Goal: Contribute content: Contribute content

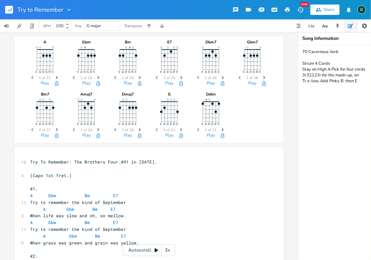
click at [12, 9] on rect "button" at bounding box center [9, 10] width 8 height 8
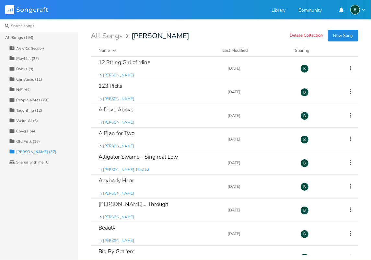
click at [25, 26] on input at bounding box center [39, 25] width 78 height 13
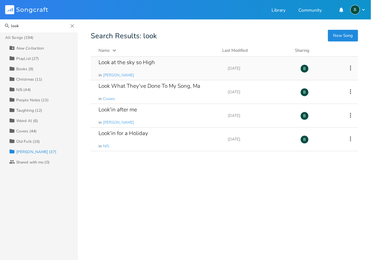
type input "look"
click at [137, 61] on div "Look at the sky so High" at bounding box center [126, 63] width 56 height 6
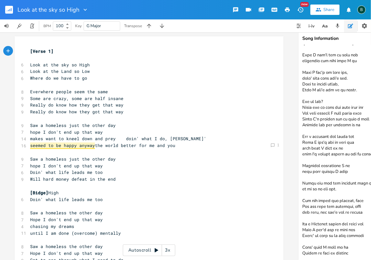
scroll to position [362, 0]
click at [351, 240] on textarea at bounding box center [363, 152] width 130 height 215
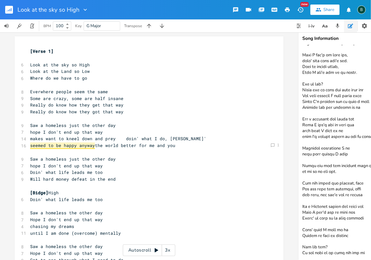
scroll to position [370, 0]
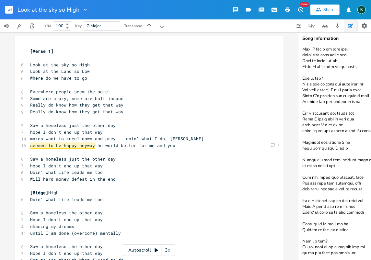
drag, startPoint x: 331, startPoint y: 247, endPoint x: 318, endPoint y: 247, distance: 13.0
click at [318, 247] on textarea at bounding box center [363, 152] width 130 height 215
click at [357, 239] on textarea at bounding box center [363, 152] width 130 height 215
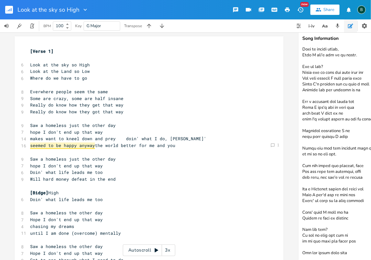
scroll to position [387, 0]
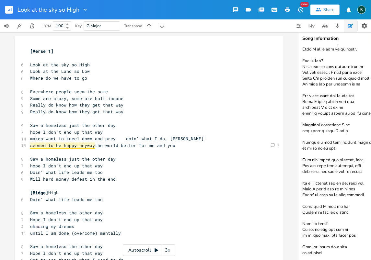
click at [307, 252] on textarea at bounding box center [363, 152] width 130 height 215
click at [340, 253] on textarea at bounding box center [363, 152] width 130 height 215
drag, startPoint x: 340, startPoint y: 254, endPoint x: 301, endPoint y: 232, distance: 44.6
click at [301, 232] on textarea at bounding box center [363, 152] width 130 height 215
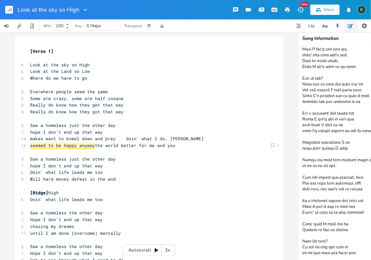
scroll to position [397, 0]
type textarea "Lor ipsu dolors amet co adi "Eli sed doe?" te Incidi utl "Etd ma-al?" (enimadmi…"
click at [8, 8] on rect "button" at bounding box center [9, 10] width 8 height 8
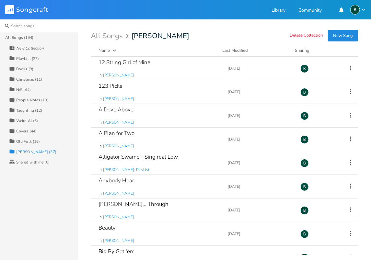
click at [17, 25] on input at bounding box center [39, 25] width 78 height 13
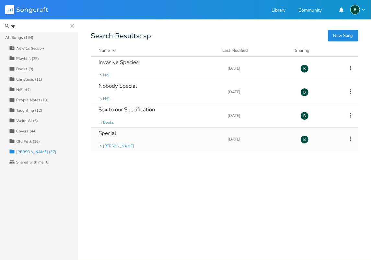
type input "sp"
click at [110, 130] on div "Special" at bounding box center [107, 133] width 18 height 6
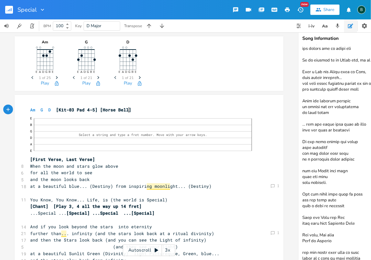
scroll to position [636, 0]
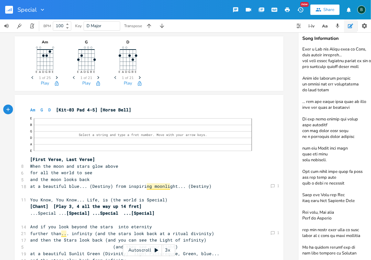
click at [354, 248] on textarea at bounding box center [363, 152] width 130 height 215
paste textarea "And the stars look back at an ugly humanity"
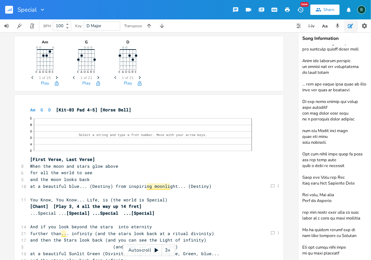
scroll to position [653, 0]
click at [339, 249] on textarea at bounding box center [363, 152] width 130 height 215
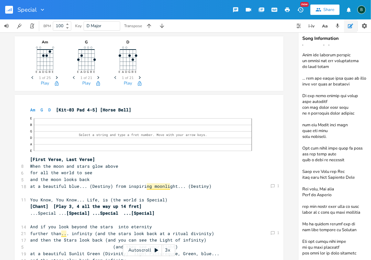
scroll to position [661, 0]
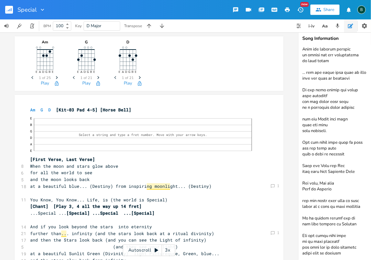
type textarea "Hi, I'm [PERSON_NAME] Animals, Look (depend on) to you like their very own When…"
